Goal: Transaction & Acquisition: Download file/media

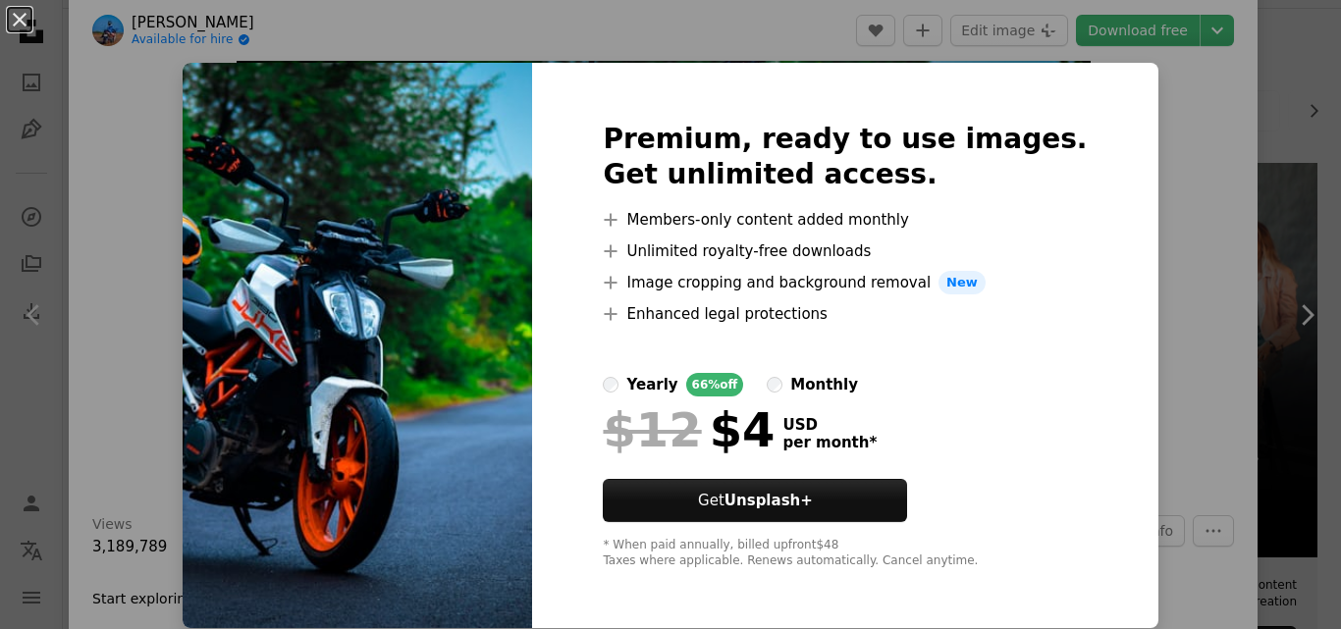
scroll to position [1, 0]
click at [1169, 181] on div "An X shape Premium, ready to use images. Get unlimited access. A plus sign Memb…" at bounding box center [670, 314] width 1341 height 629
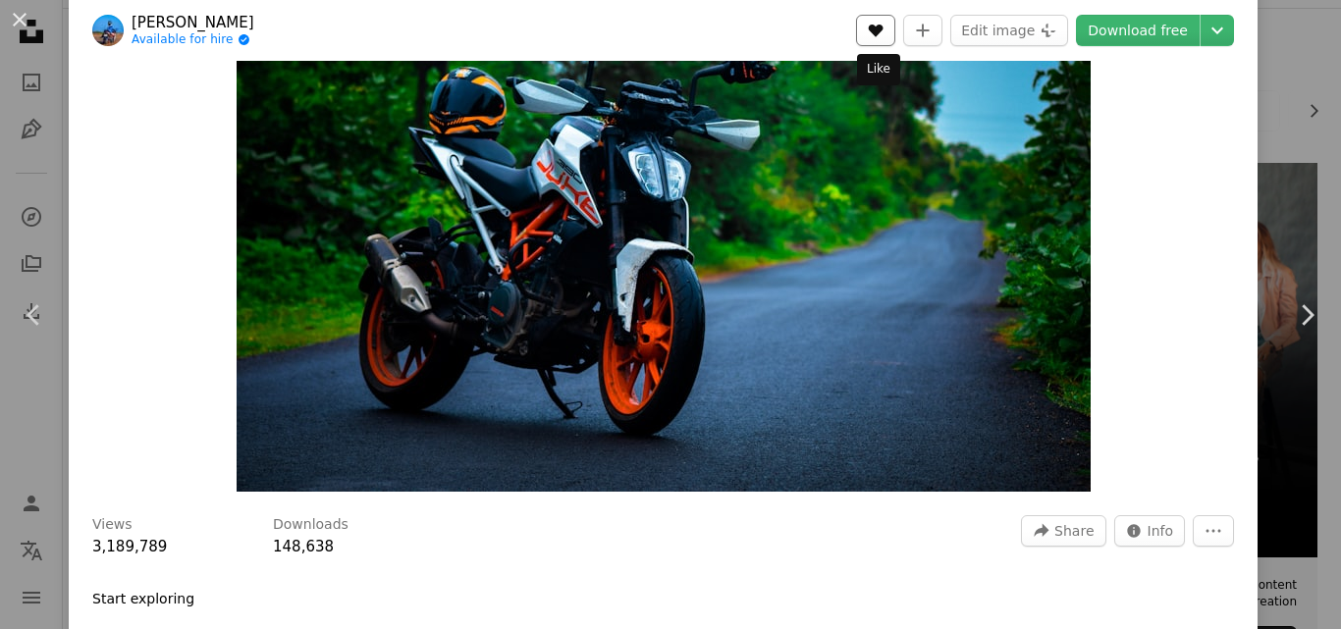
click at [886, 34] on button "A heart" at bounding box center [875, 30] width 39 height 31
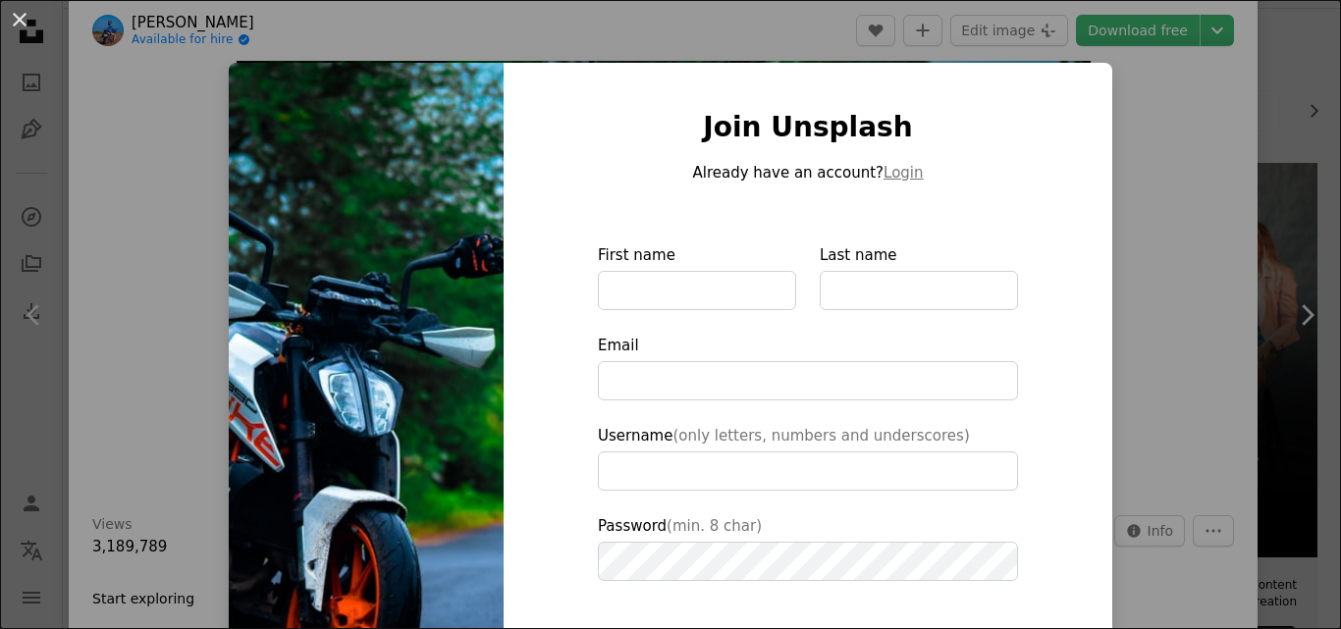
click at [1141, 131] on div "An X shape Join Unsplash Already have an account? Login First name Last name Em…" at bounding box center [670, 314] width 1341 height 629
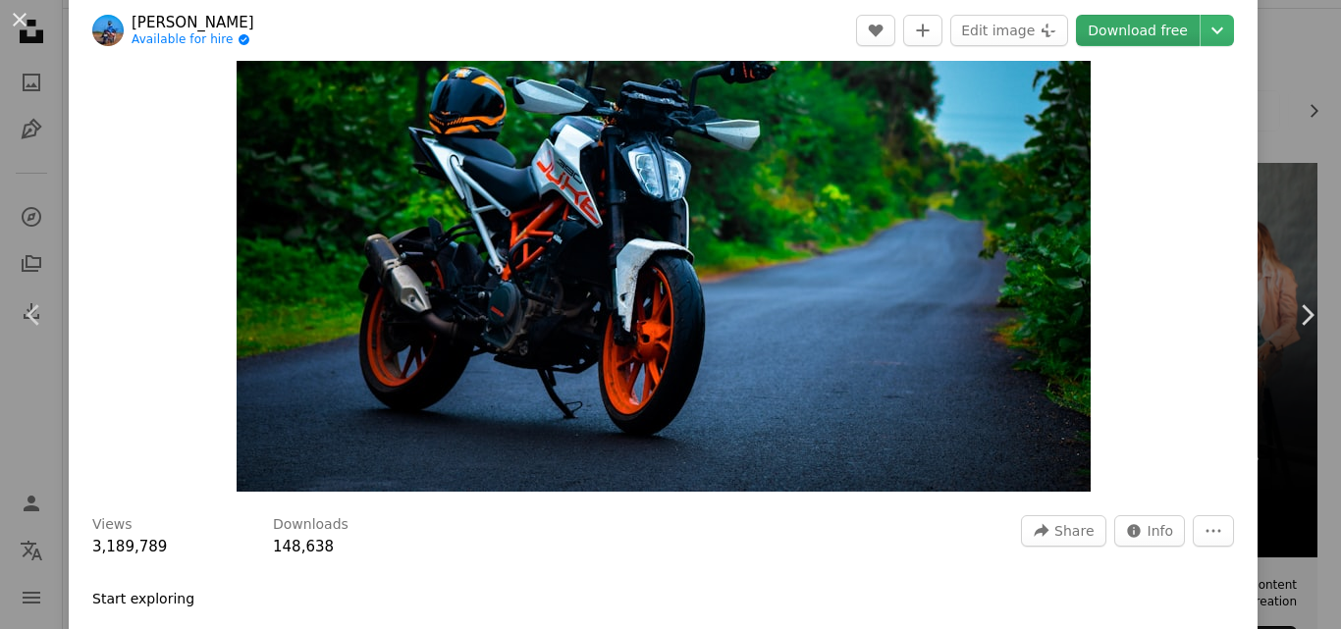
click at [1181, 32] on link "Download free" at bounding box center [1138, 30] width 124 height 31
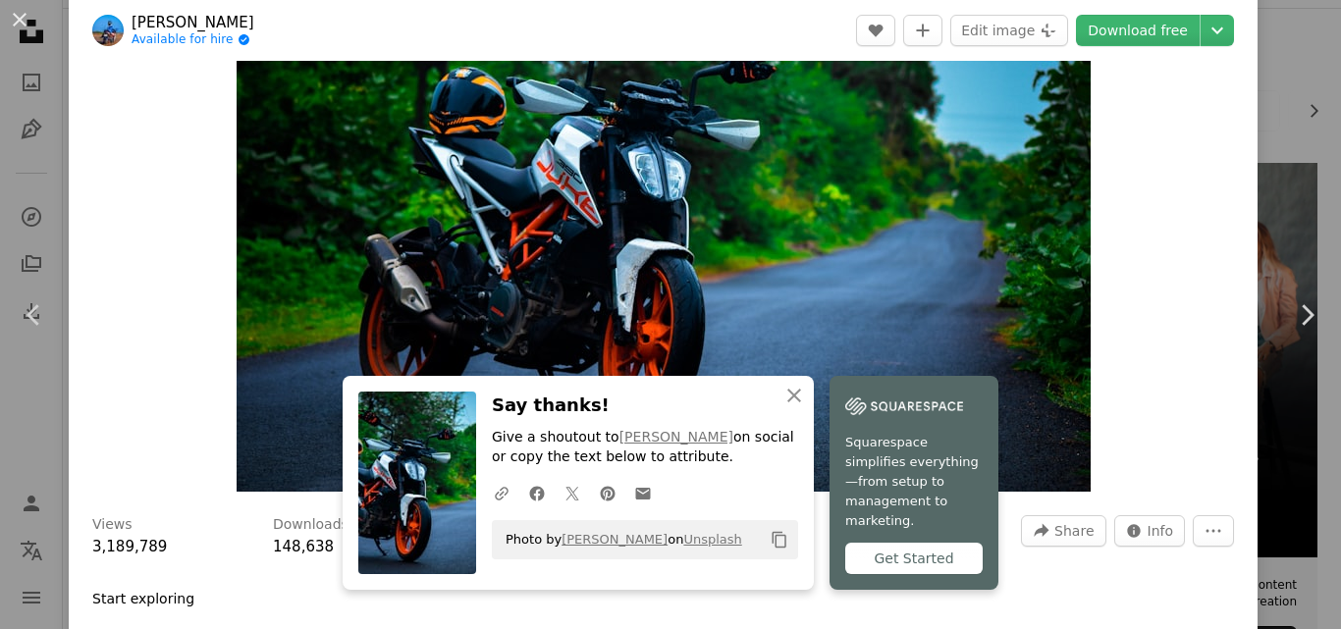
click at [773, 549] on icon "Copy content" at bounding box center [780, 540] width 18 height 18
click at [1202, 33] on icon "Chevron down" at bounding box center [1217, 31] width 31 height 24
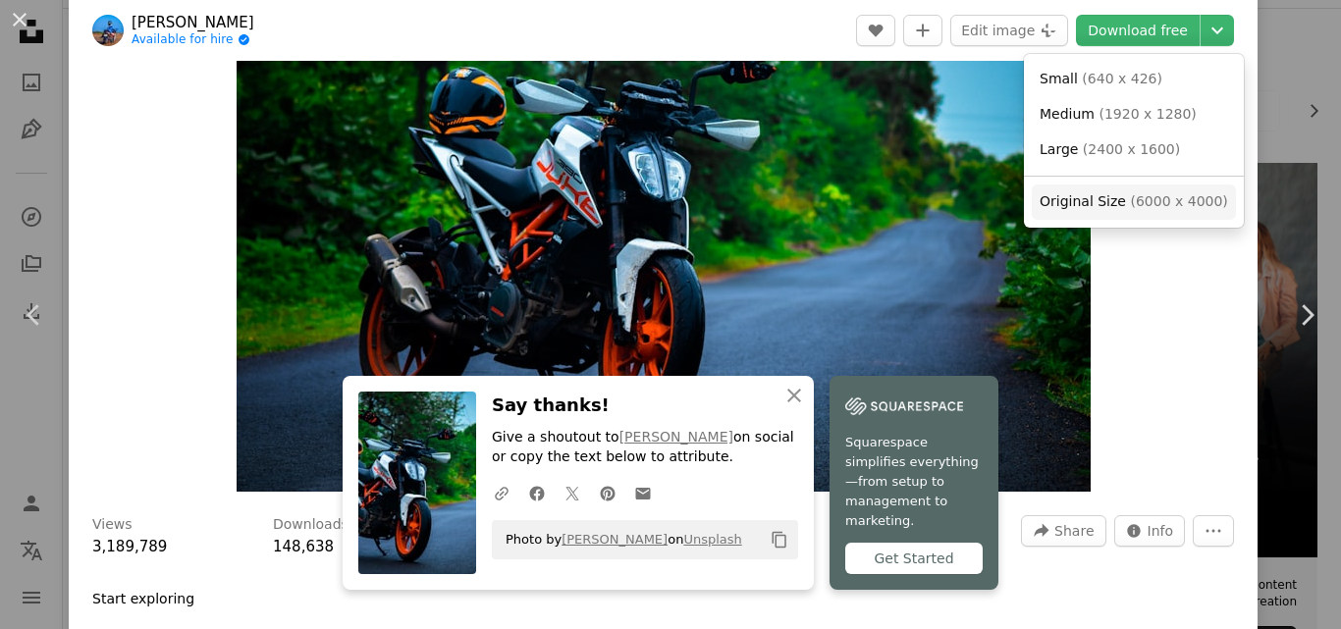
click at [1108, 202] on span "Original Size" at bounding box center [1083, 201] width 86 height 16
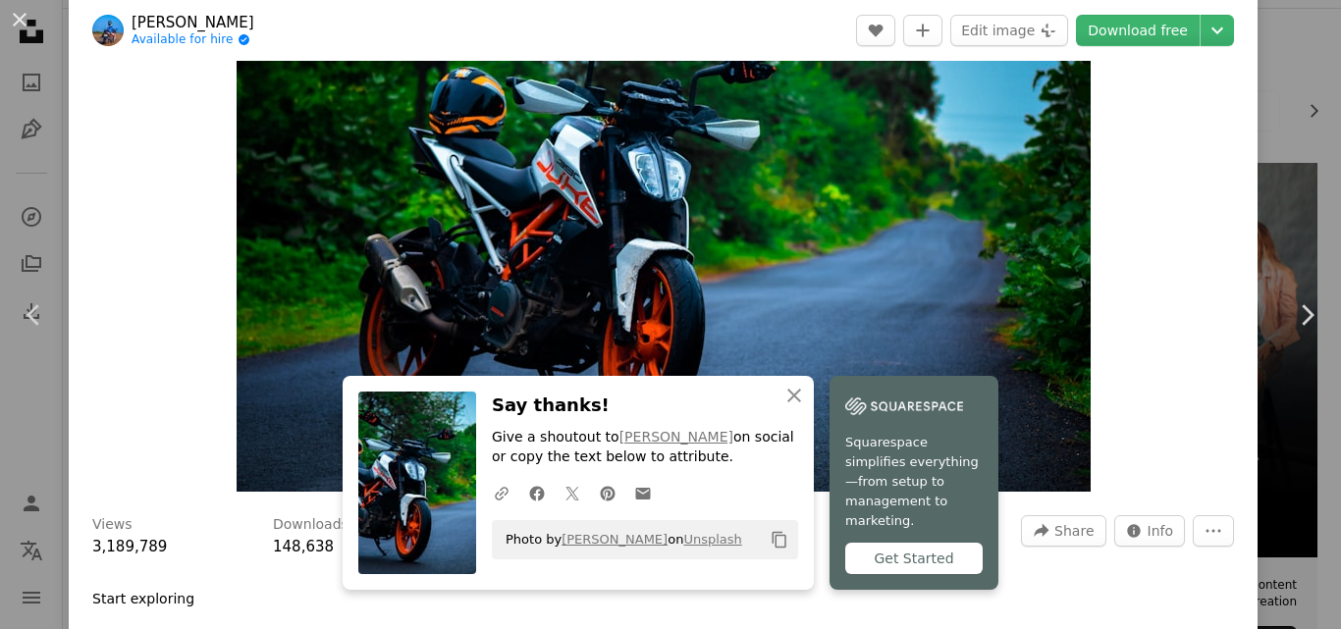
click at [785, 557] on button "Copy content" at bounding box center [779, 539] width 33 height 33
click at [603, 547] on link "[PERSON_NAME]" at bounding box center [615, 539] width 106 height 15
